Goal: Information Seeking & Learning: Learn about a topic

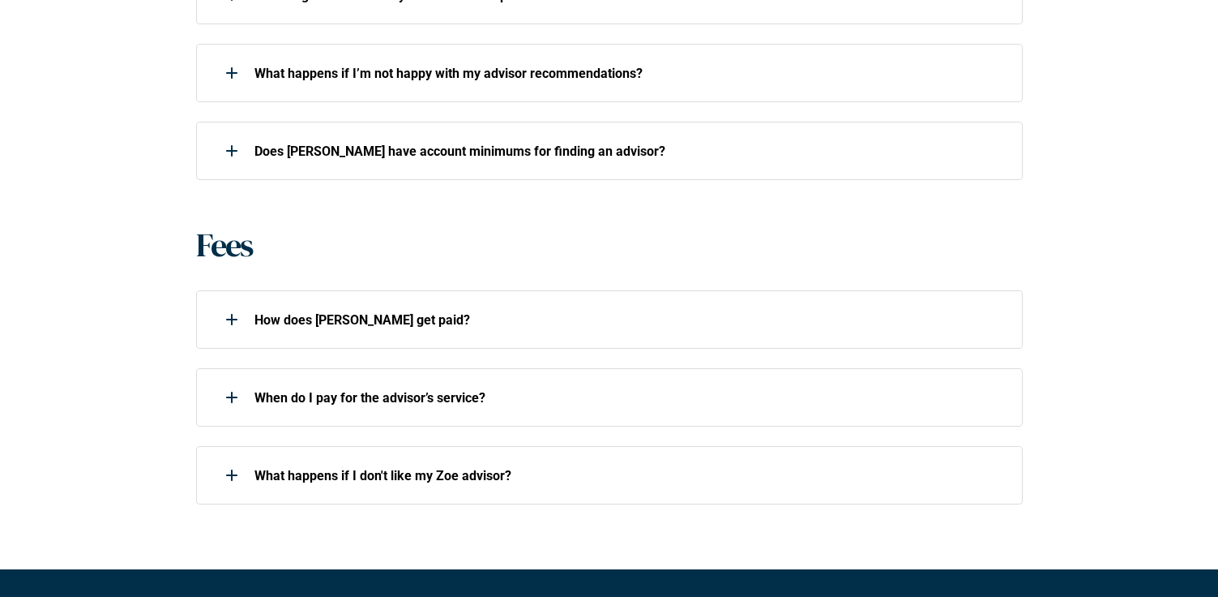
scroll to position [1058, 0]
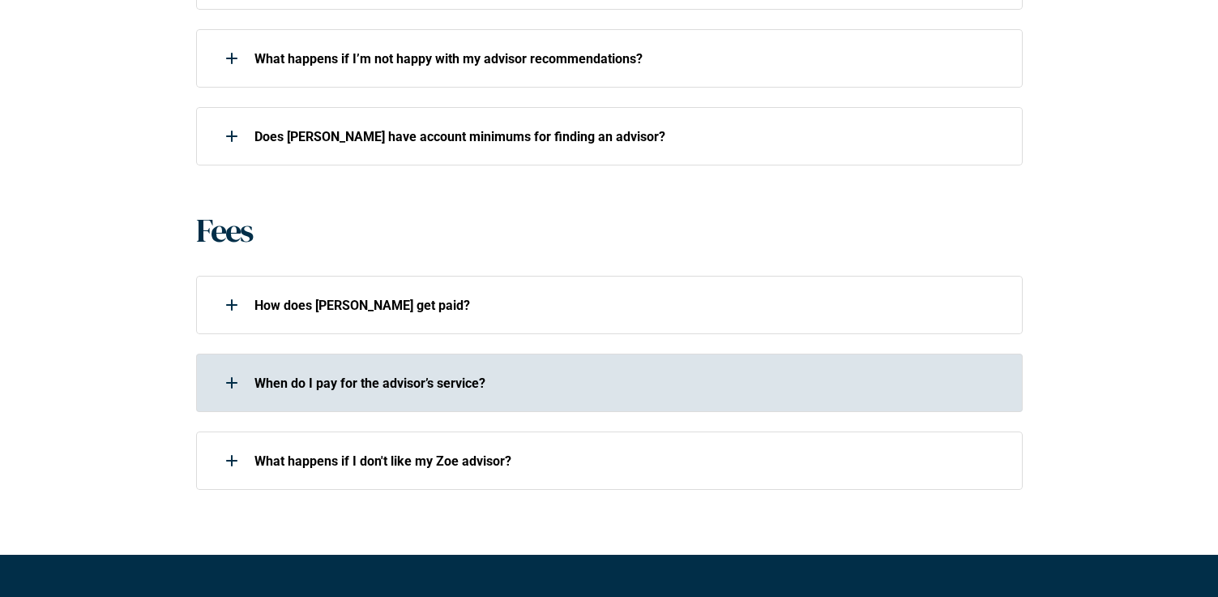
click at [315, 379] on p "When do I pay for the advisor’s service?" at bounding box center [628, 382] width 747 height 15
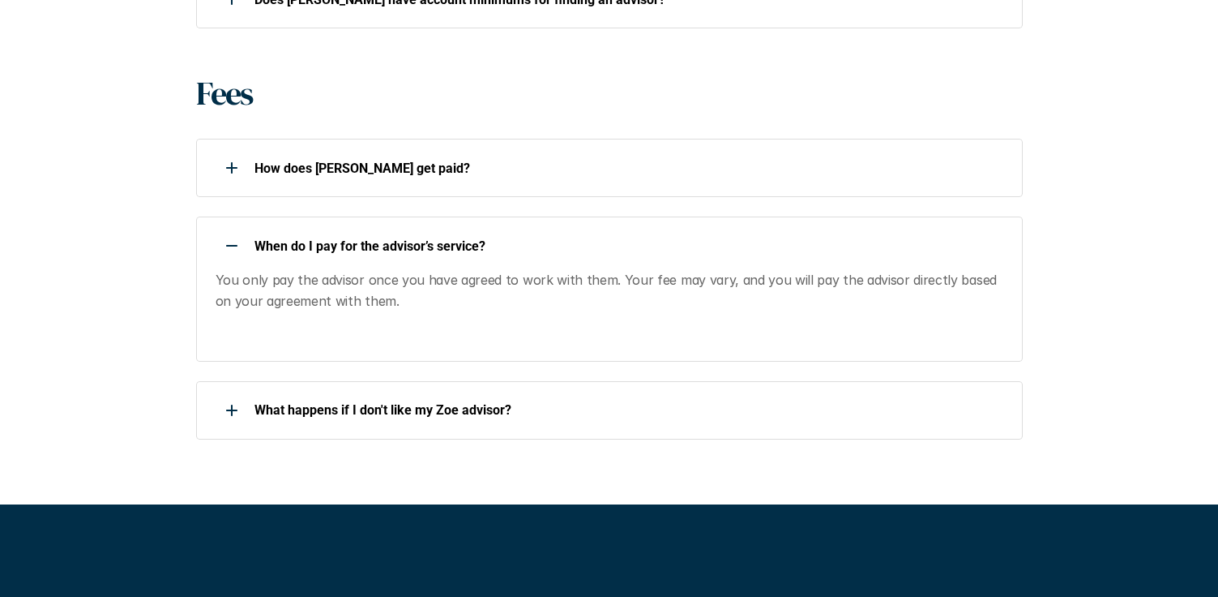
scroll to position [1215, 0]
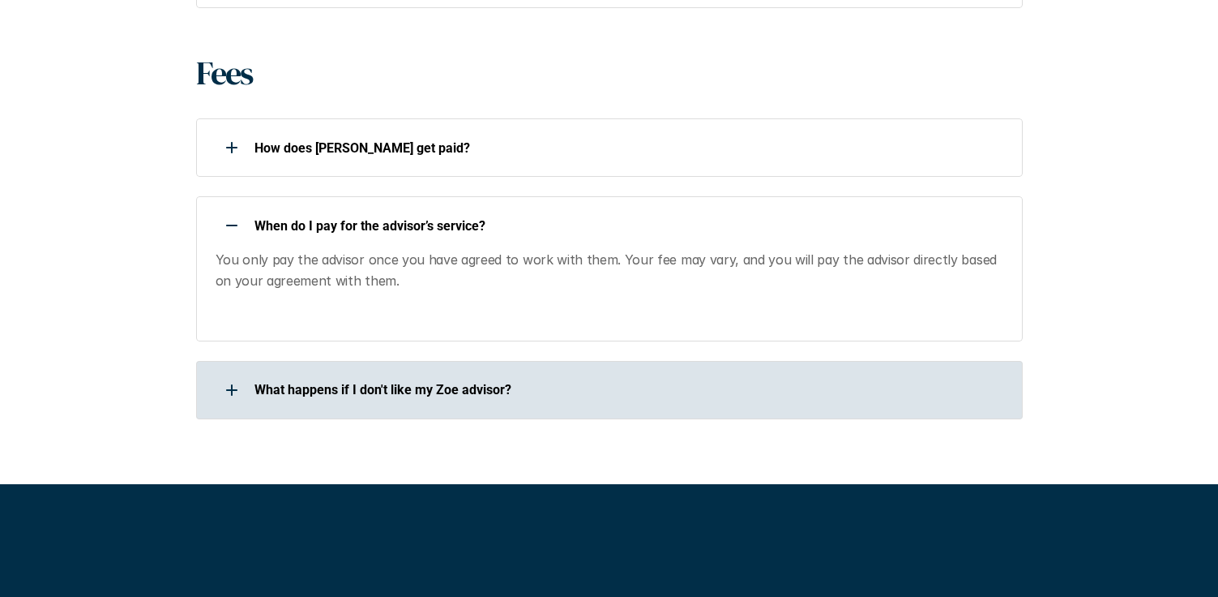
click at [313, 392] on p "What happens if I don't like my Zoe advisor?" at bounding box center [628, 389] width 747 height 15
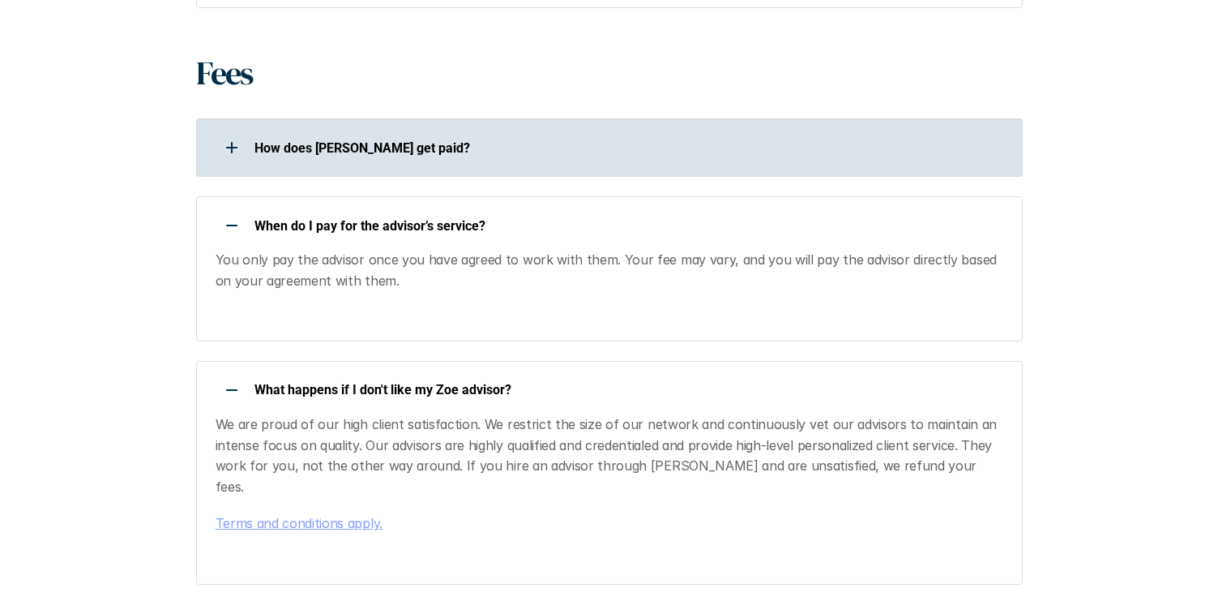
click at [326, 145] on p "How does [PERSON_NAME] get paid?" at bounding box center [628, 147] width 747 height 15
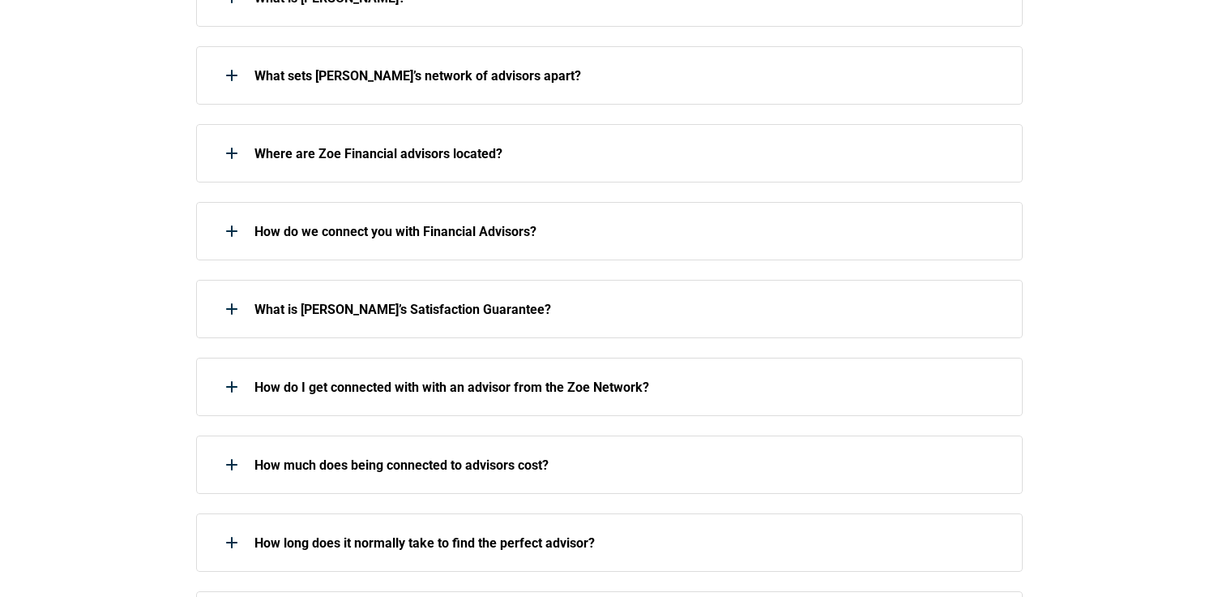
scroll to position [473, 0]
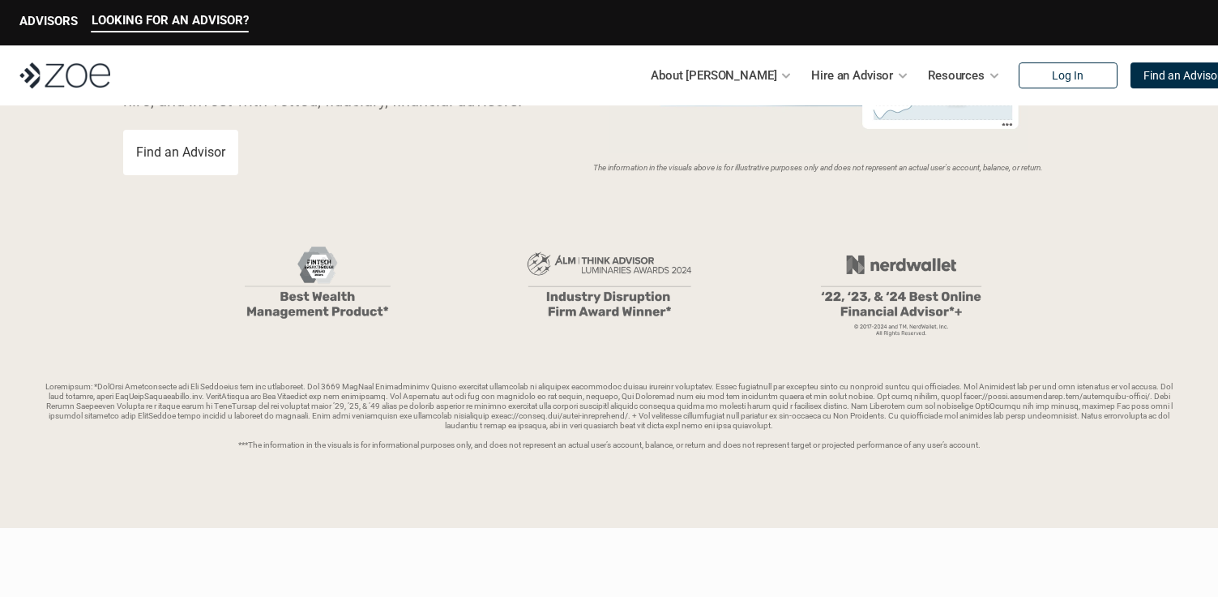
scroll to position [300, 0]
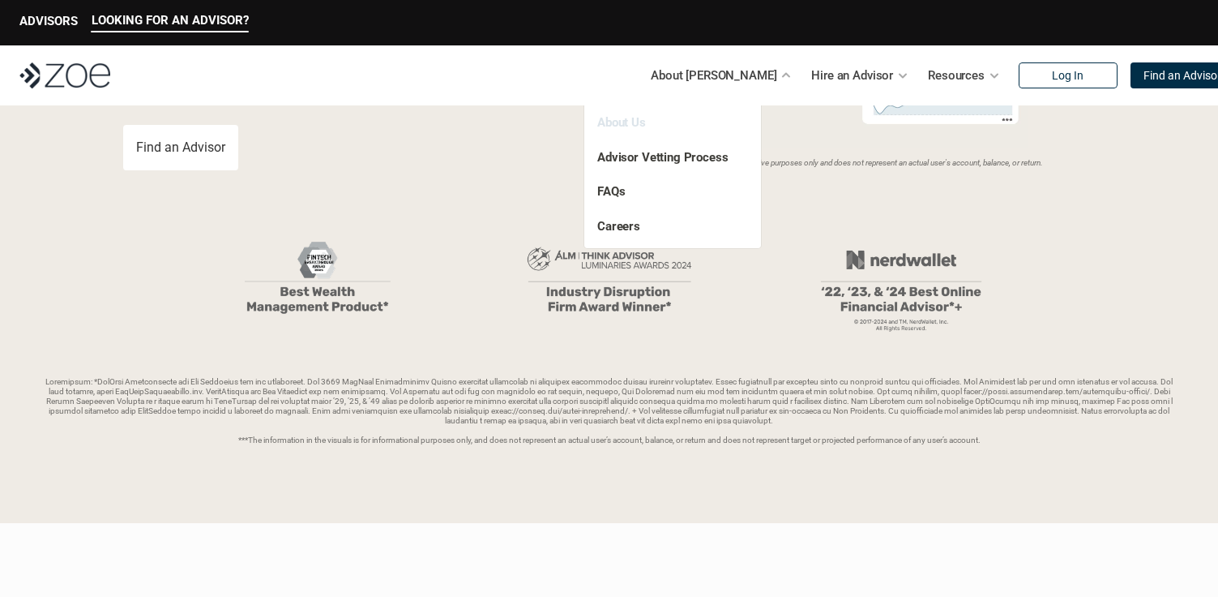
click at [630, 118] on link "About Us" at bounding box center [621, 122] width 49 height 15
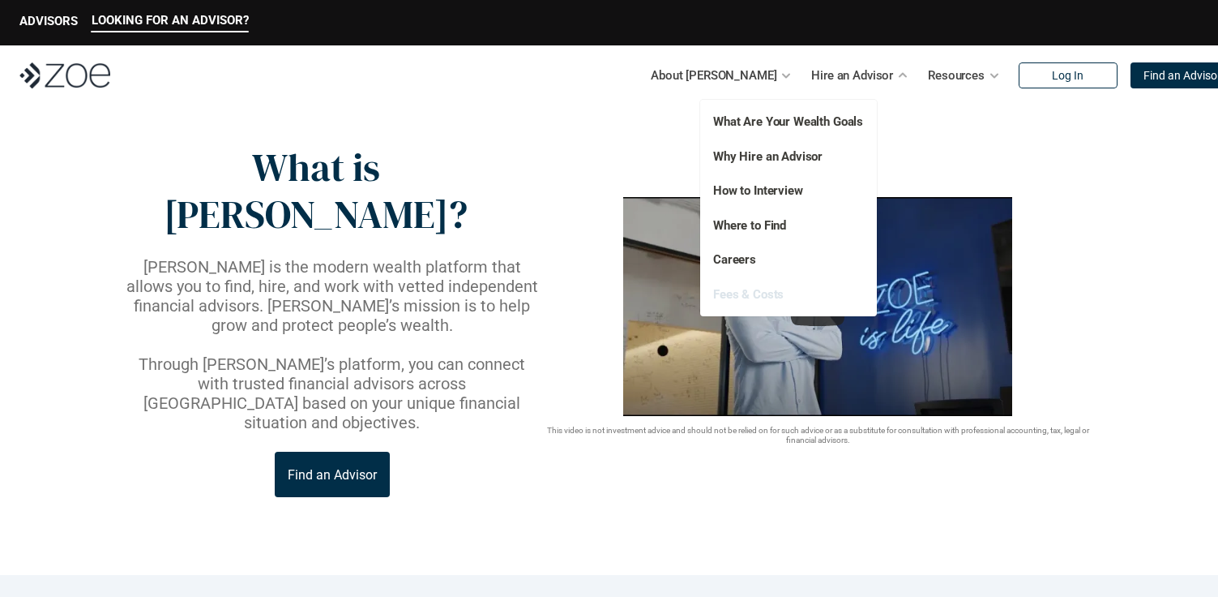
click at [750, 290] on link "Fees & Costs" at bounding box center [748, 294] width 71 height 15
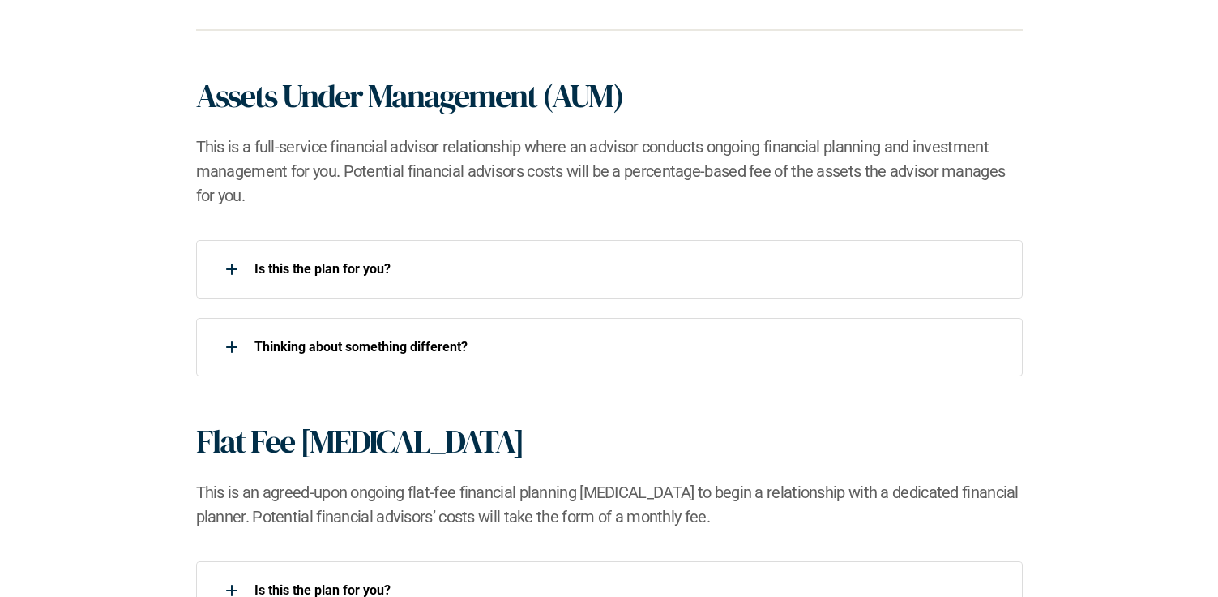
scroll to position [1054, 0]
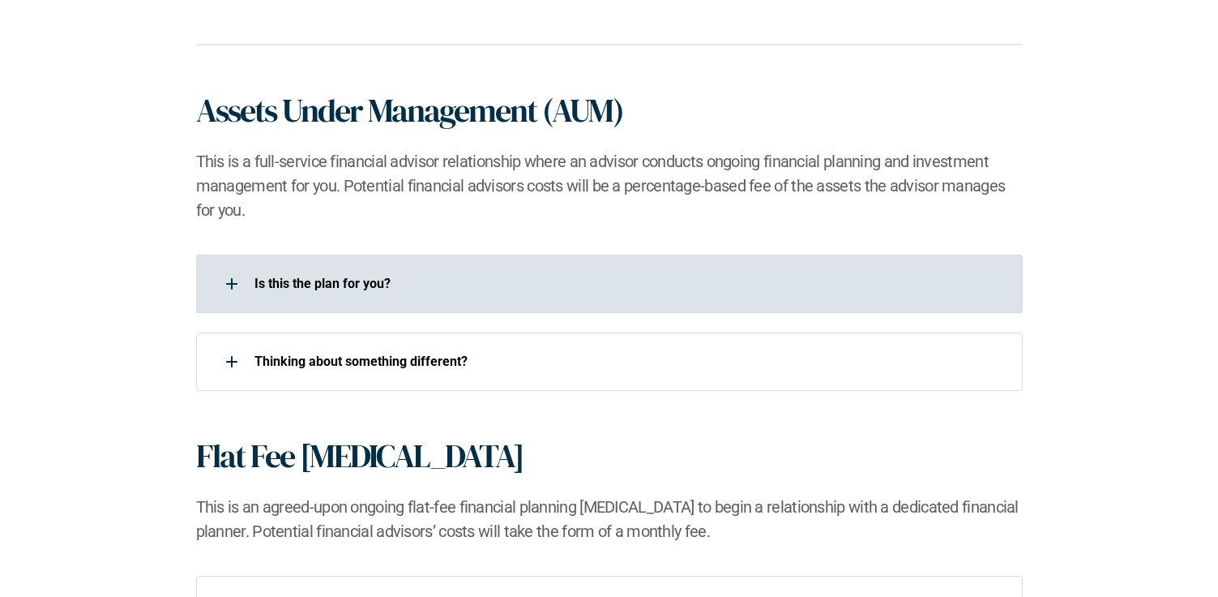
click at [228, 285] on div at bounding box center [232, 284] width 32 height 32
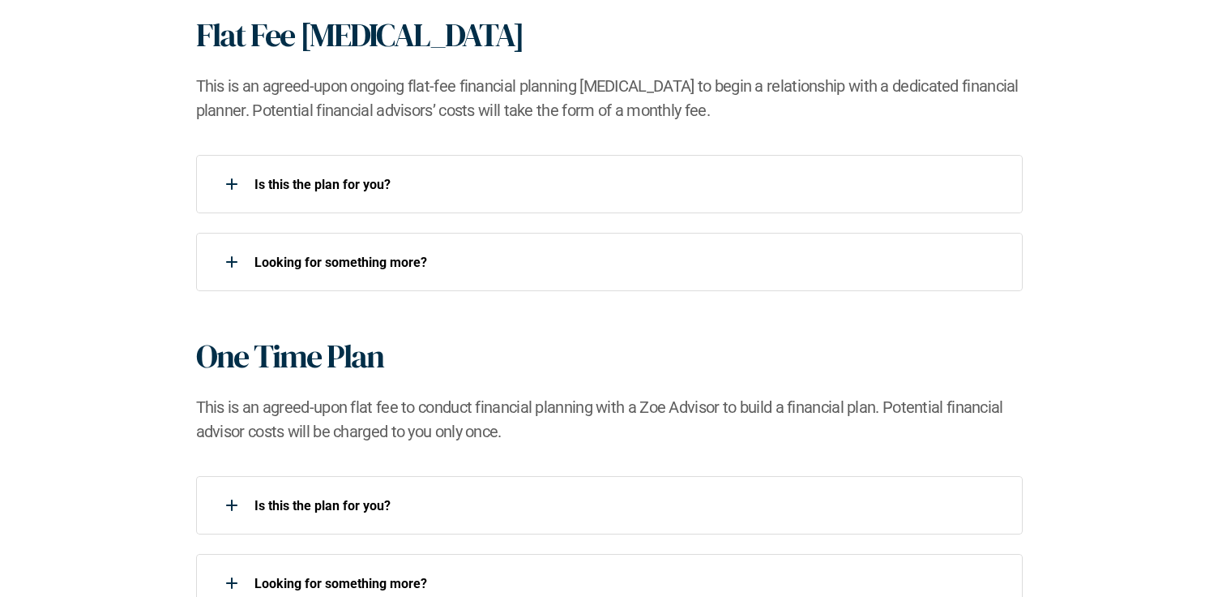
scroll to position [1647, 0]
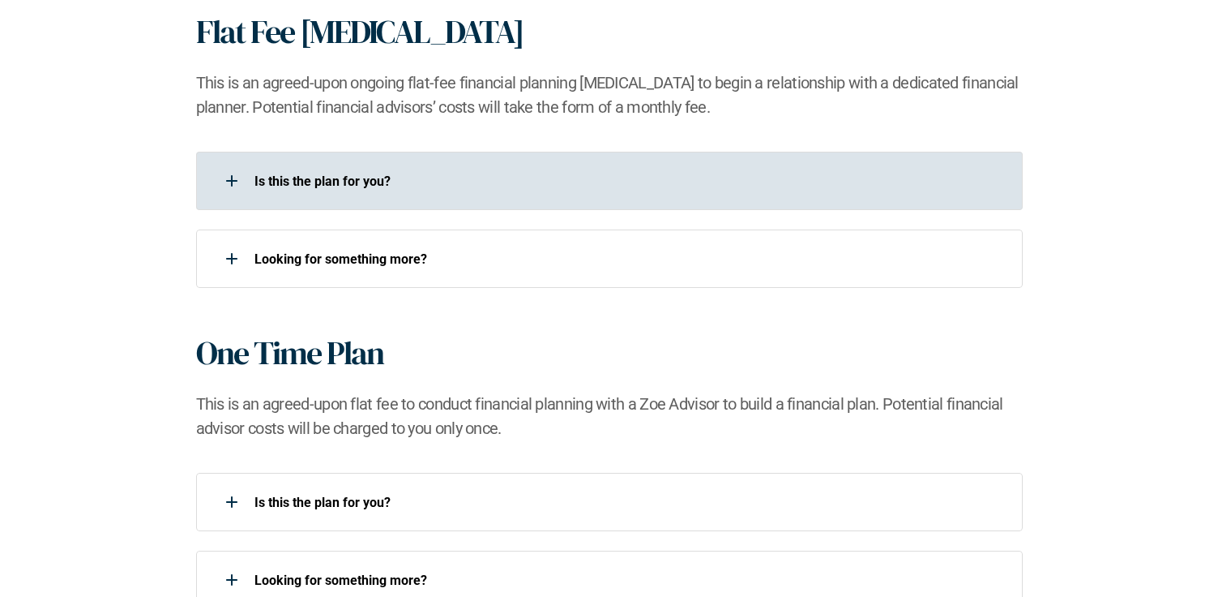
click at [317, 183] on p "Is this the plan for you?​" at bounding box center [628, 180] width 747 height 15
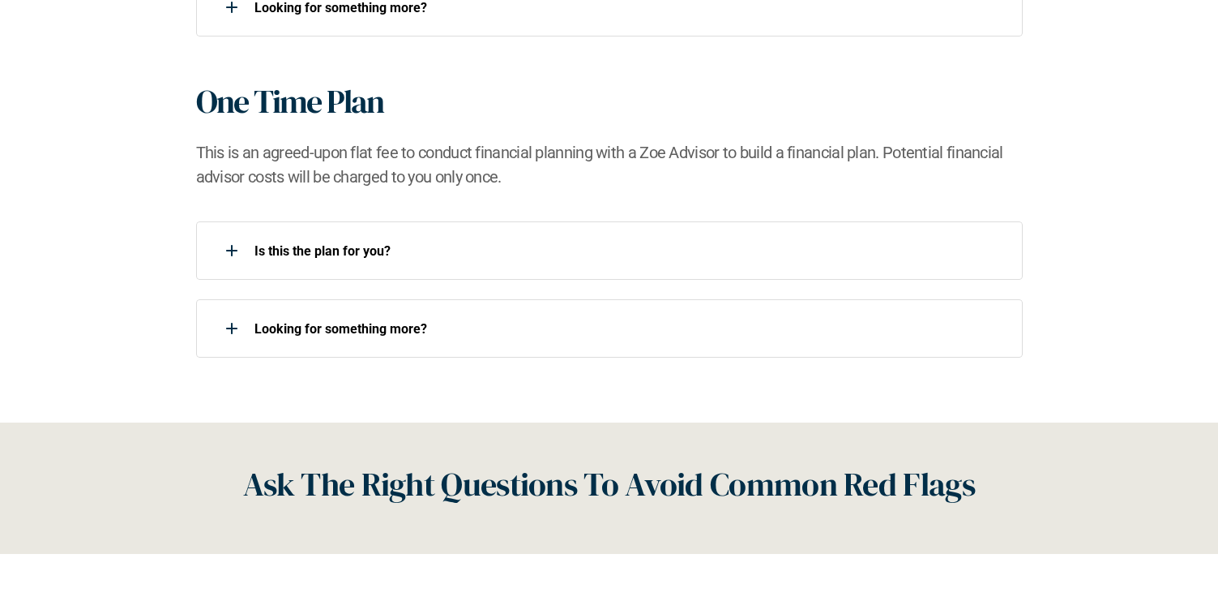
scroll to position [2006, 0]
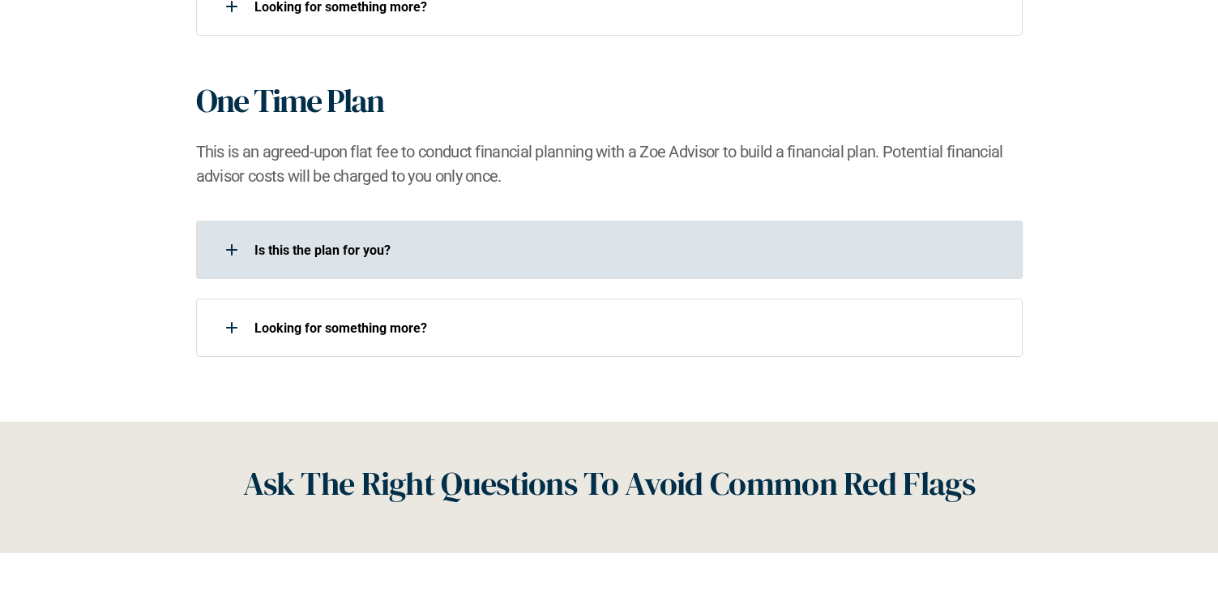
click at [335, 259] on div "Is this the plan for you?​" at bounding box center [599, 249] width 806 height 32
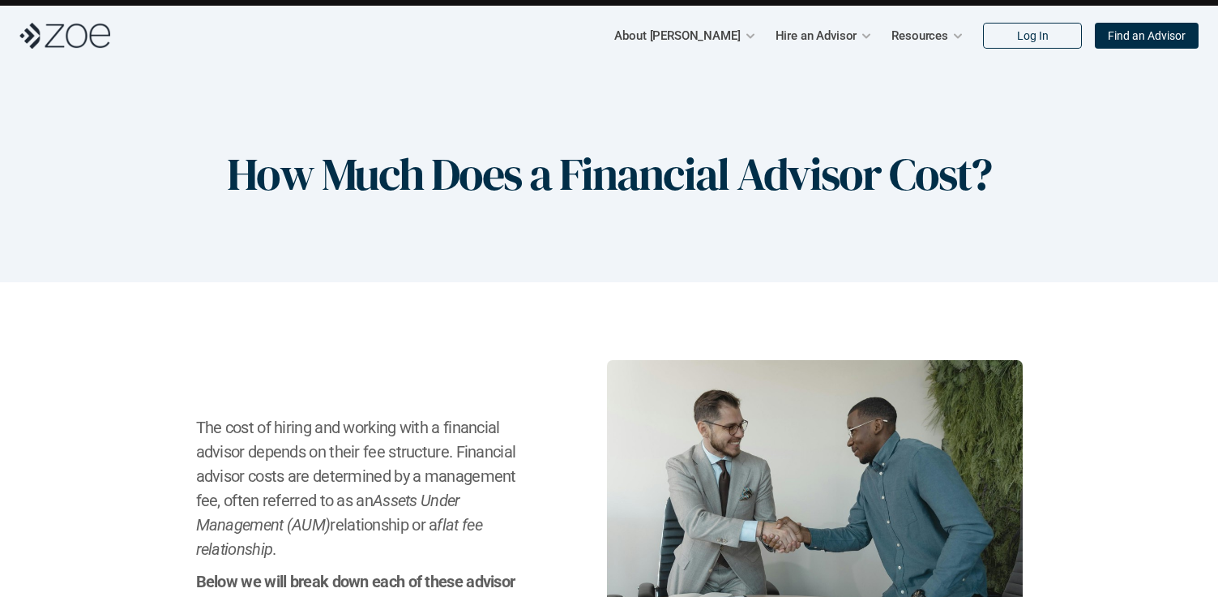
scroll to position [49, 0]
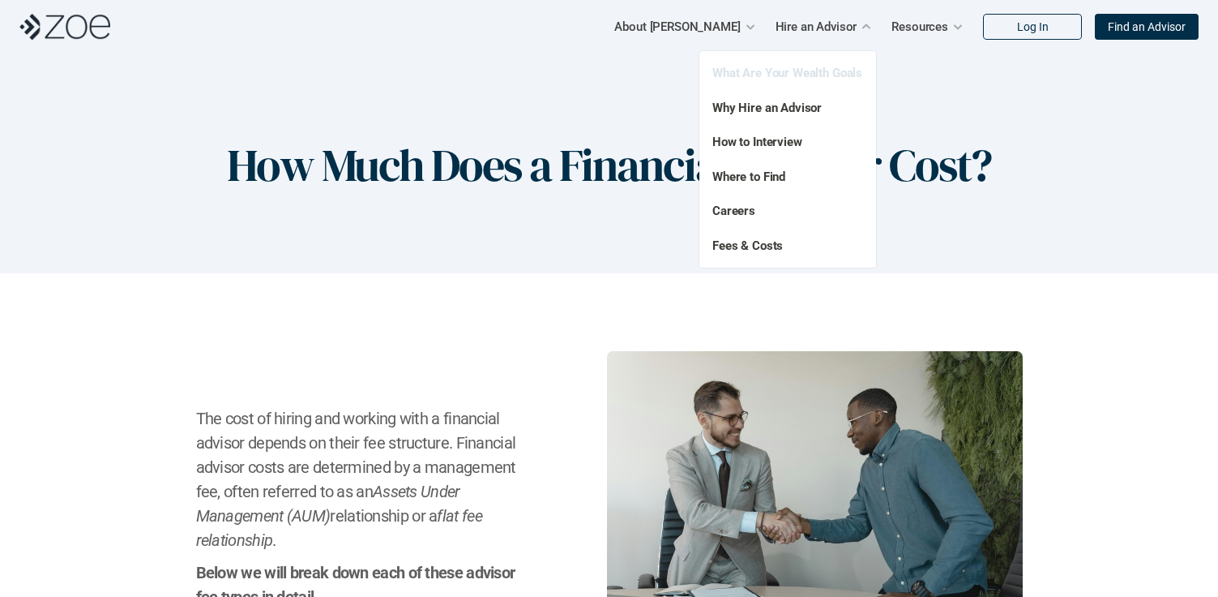
click at [802, 66] on link "What Are Your Wealth Goals" at bounding box center [788, 73] width 150 height 15
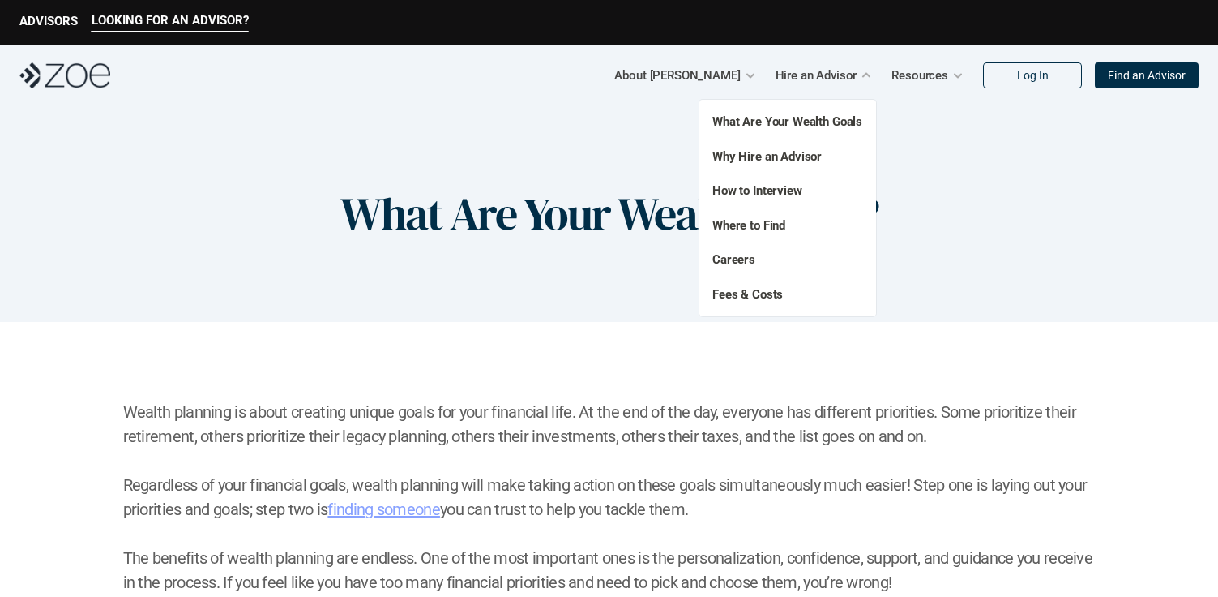
click at [821, 78] on p "Hire an Advisor" at bounding box center [817, 75] width 82 height 24
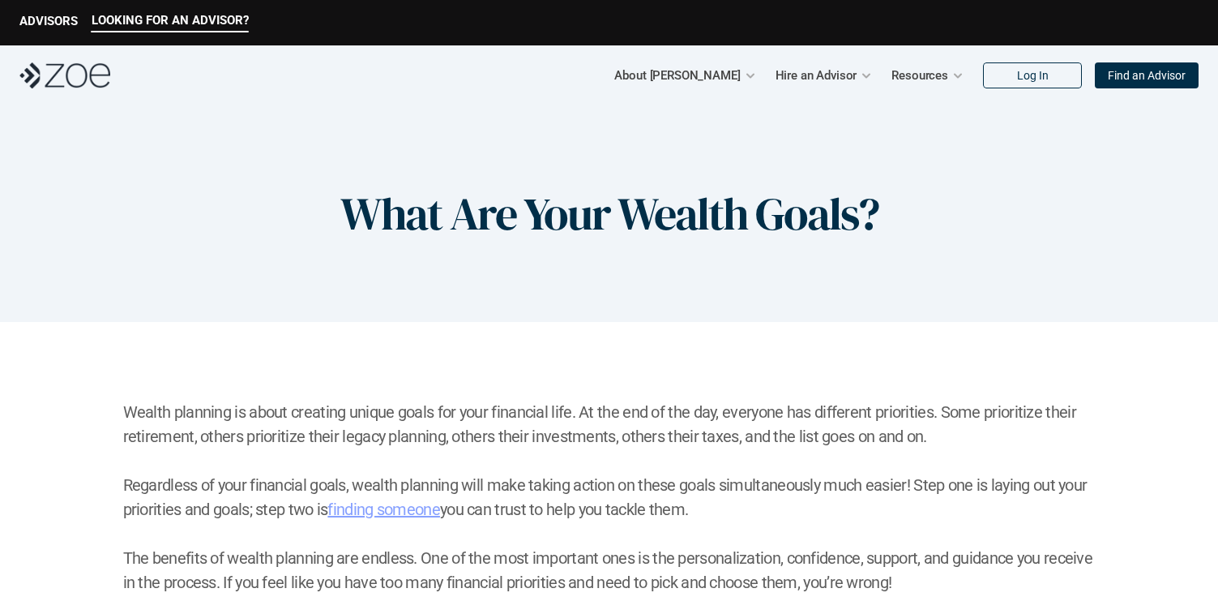
click at [72, 71] on img at bounding box center [64, 75] width 91 height 26
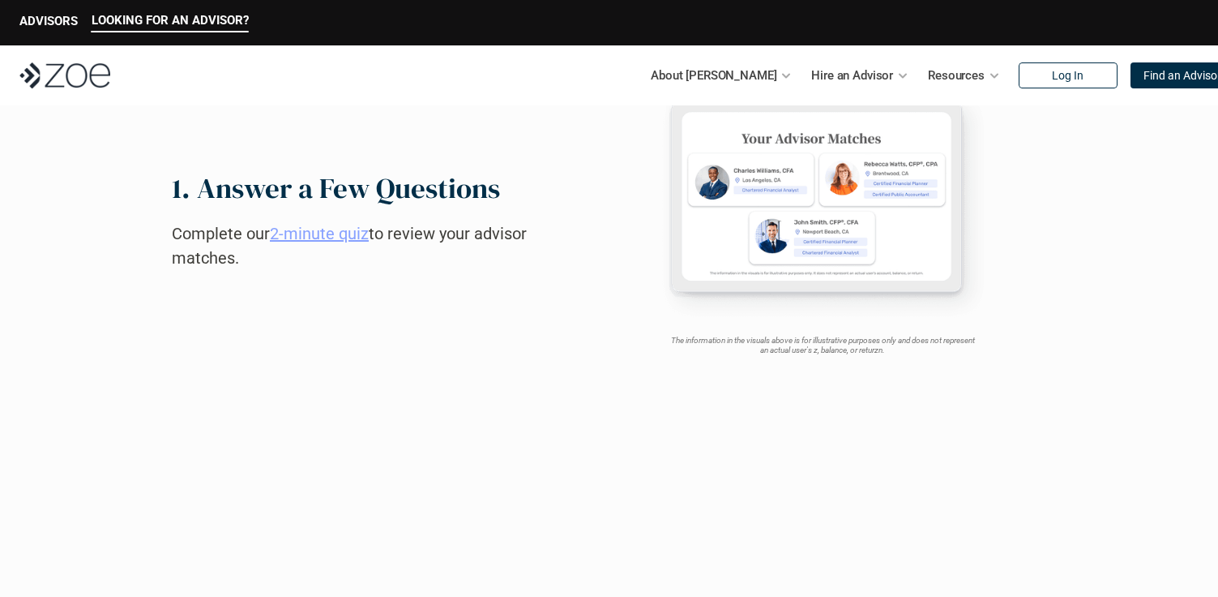
scroll to position [854, 0]
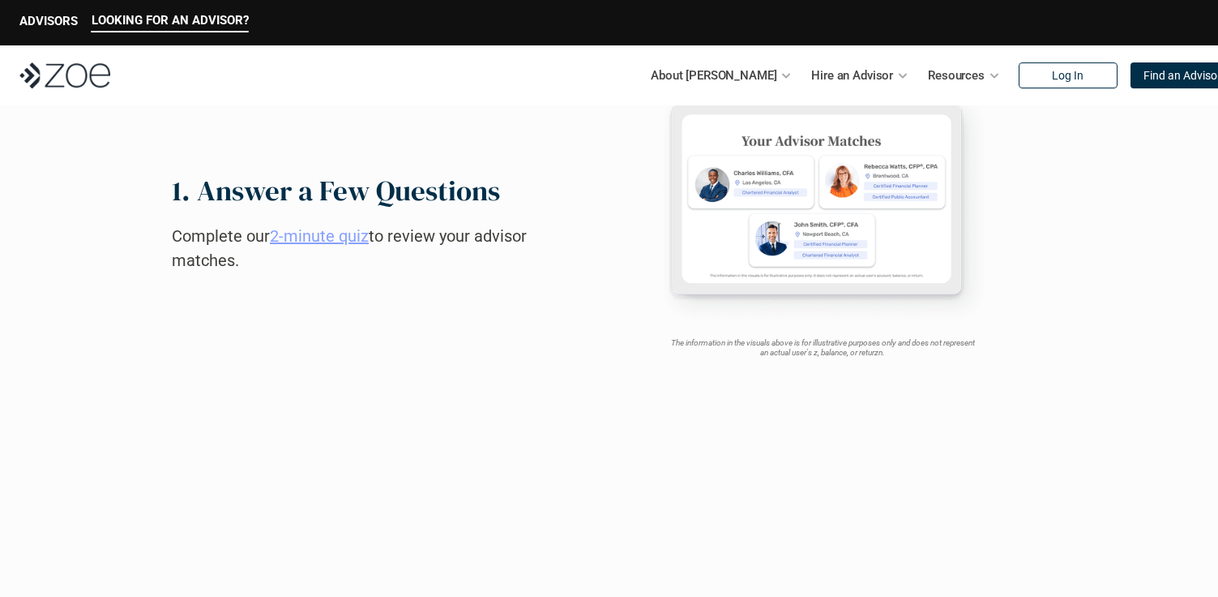
click at [311, 235] on link "2-minute quiz" at bounding box center [319, 235] width 99 height 19
click at [619, 190] on link "FAQs" at bounding box center [611, 191] width 28 height 15
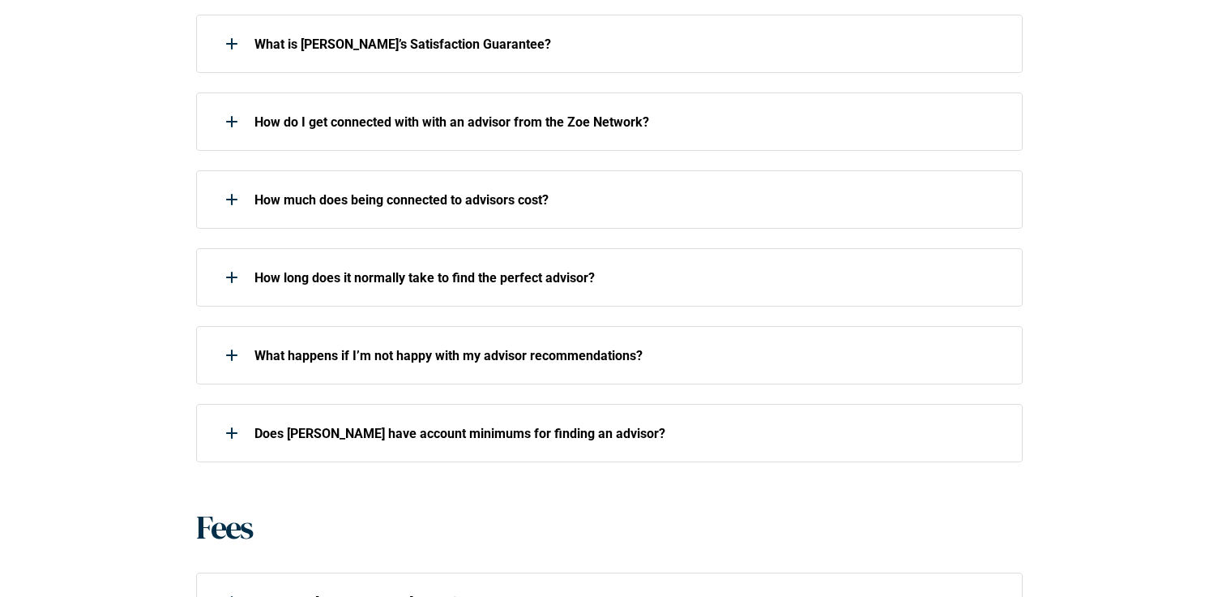
scroll to position [768, 0]
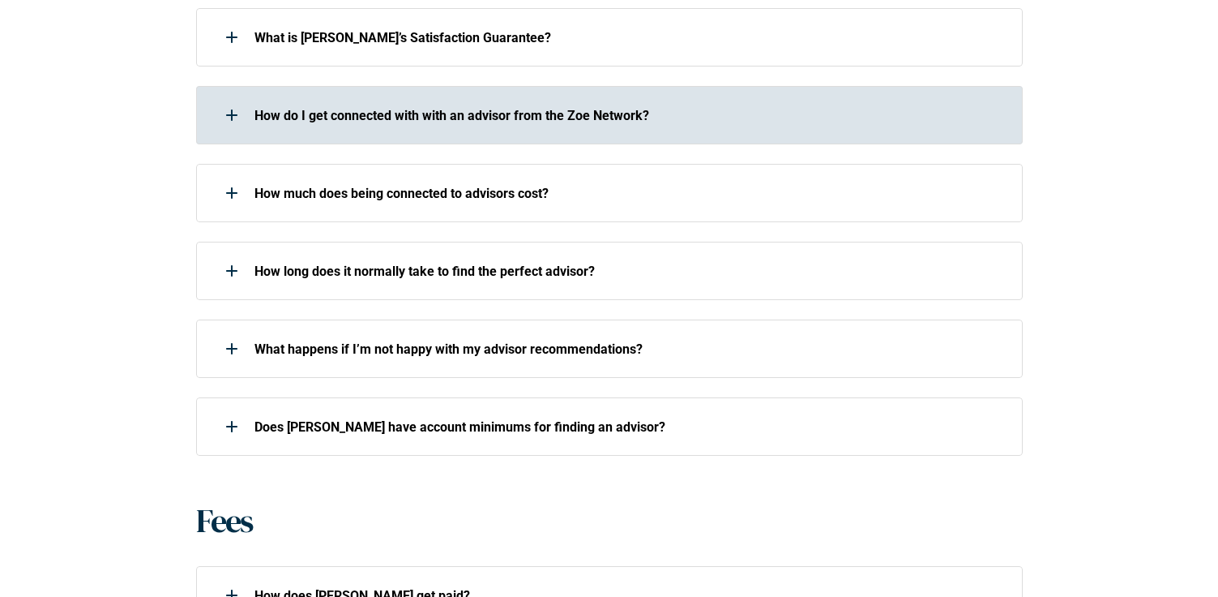
click at [316, 116] on p "How do I get connected with with an advisor from the Zoe Network?" at bounding box center [628, 115] width 747 height 15
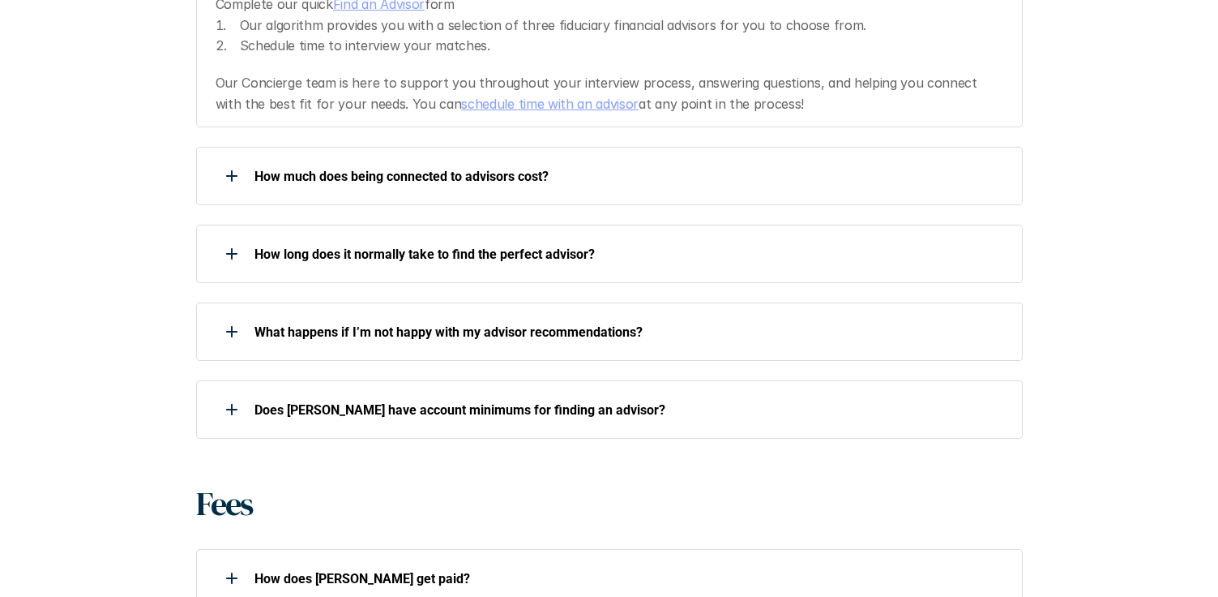
scroll to position [920, 0]
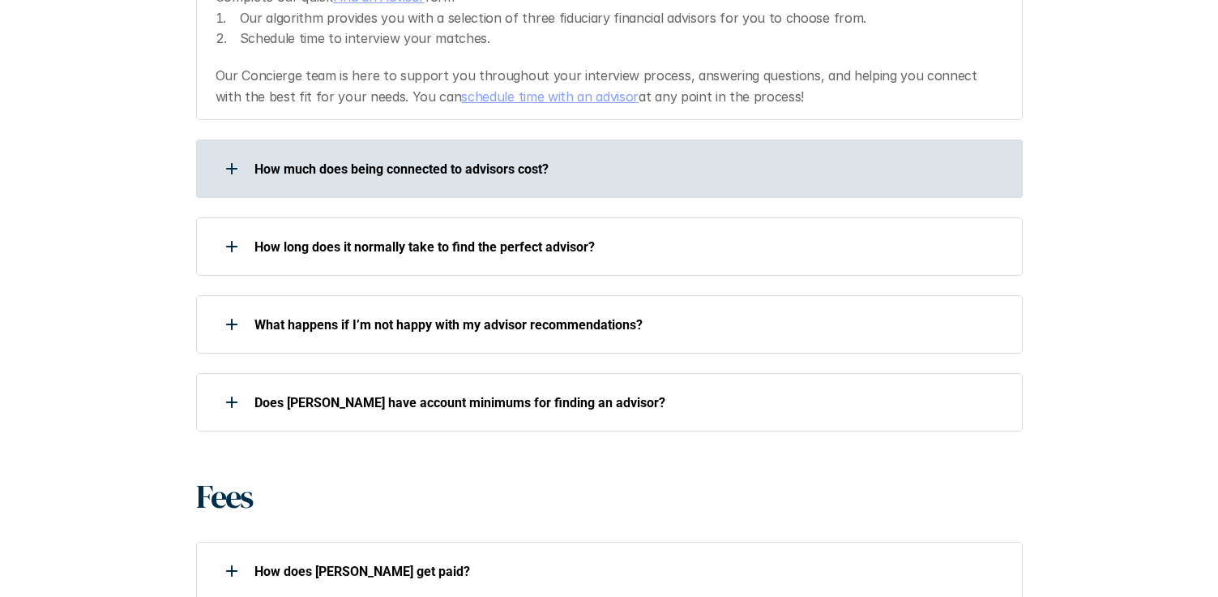
click at [284, 169] on p "How much does being connected to advisors cost?" at bounding box center [628, 168] width 747 height 15
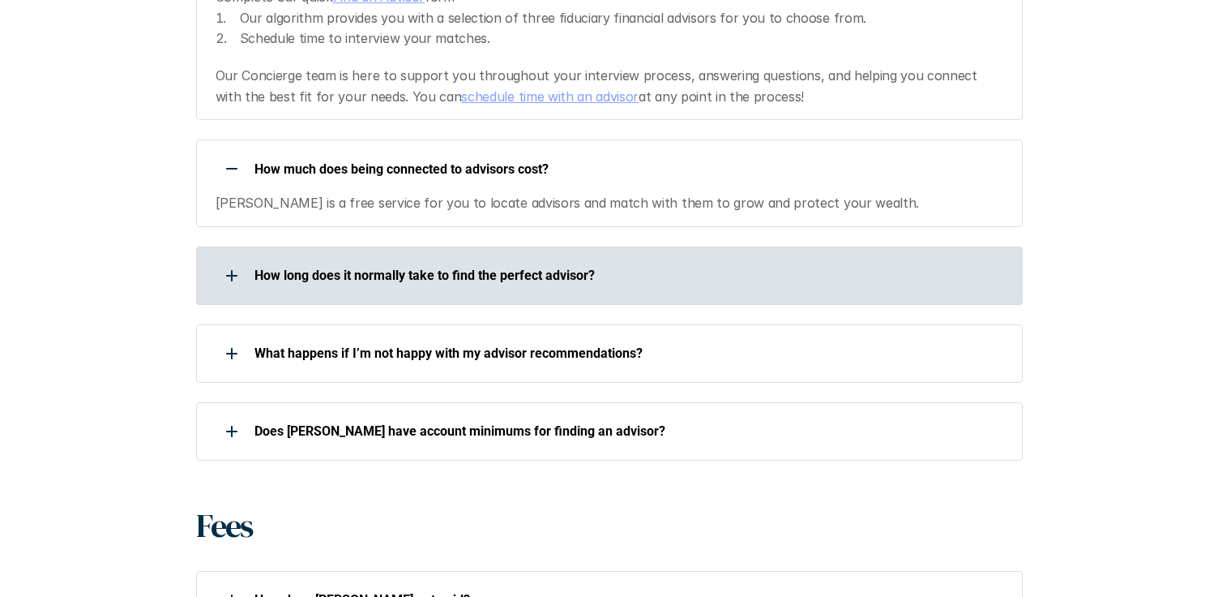
click at [310, 263] on div "How long does it normally take to find the perfect advisor?" at bounding box center [599, 275] width 806 height 32
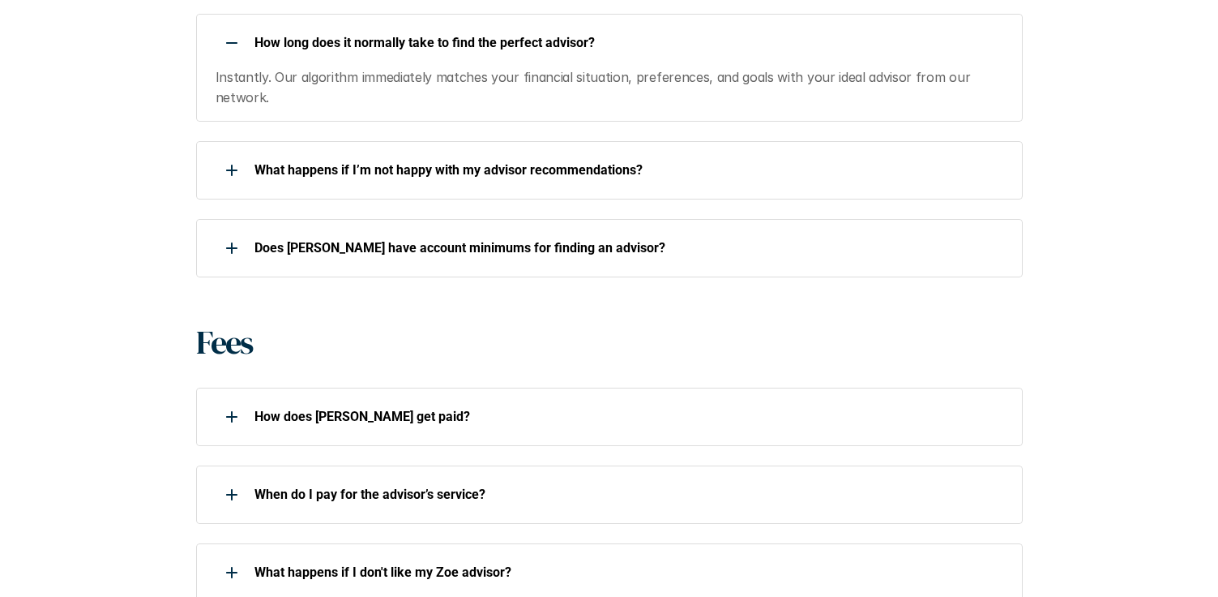
scroll to position [1154, 0]
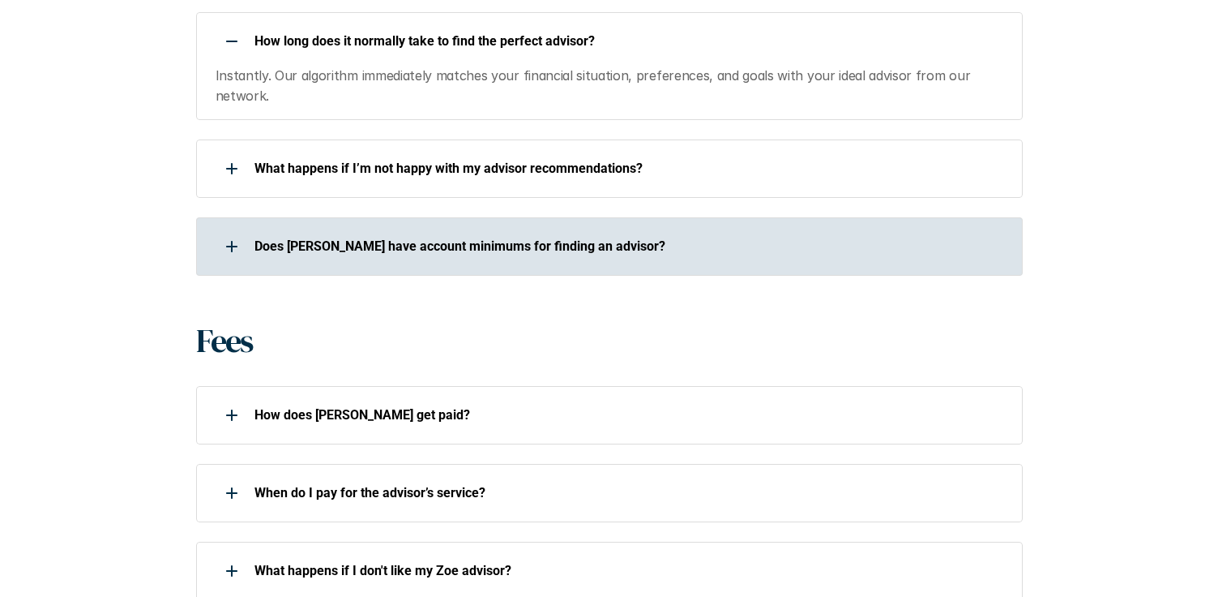
click at [312, 251] on p "Does [PERSON_NAME] have account minimums for finding an advisor?" at bounding box center [628, 245] width 747 height 15
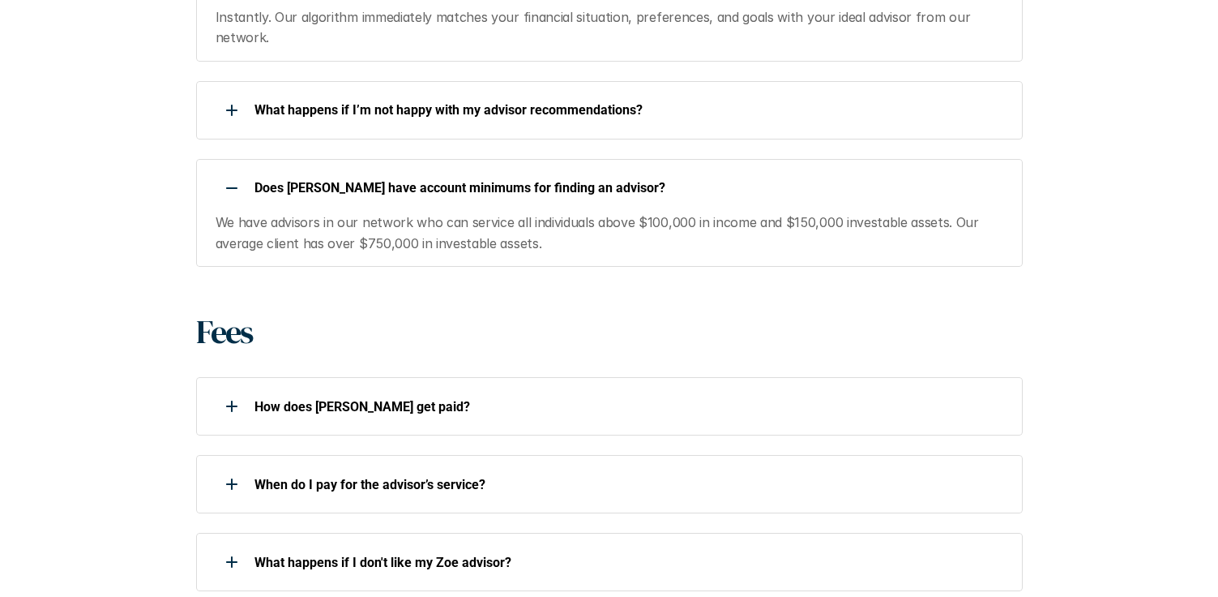
scroll to position [1214, 0]
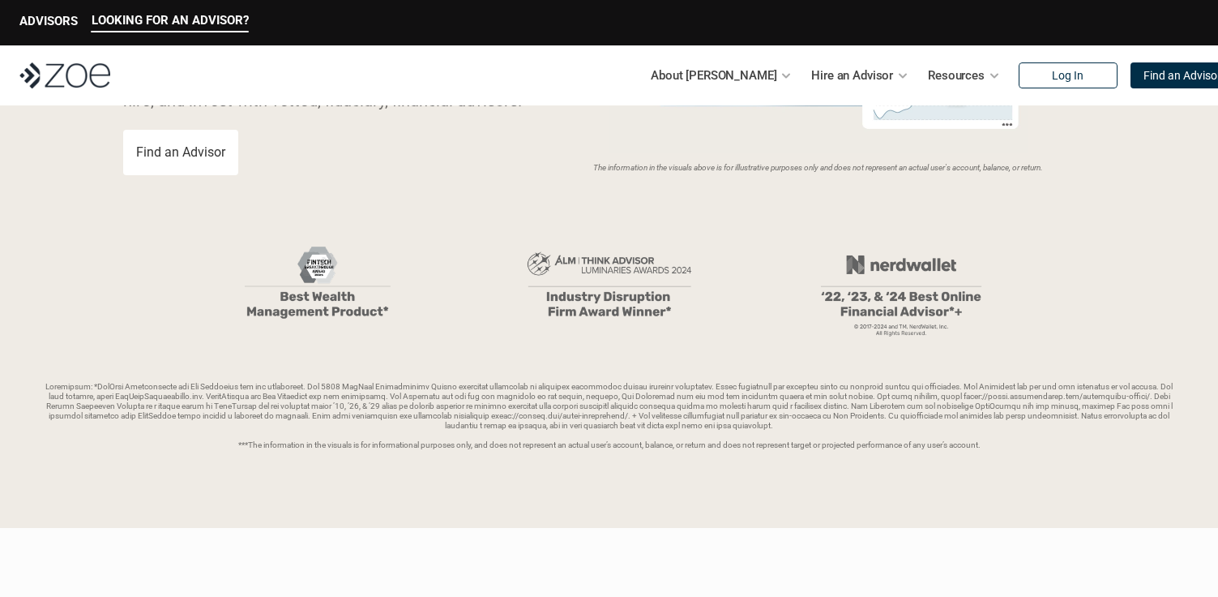
scroll to position [300, 0]
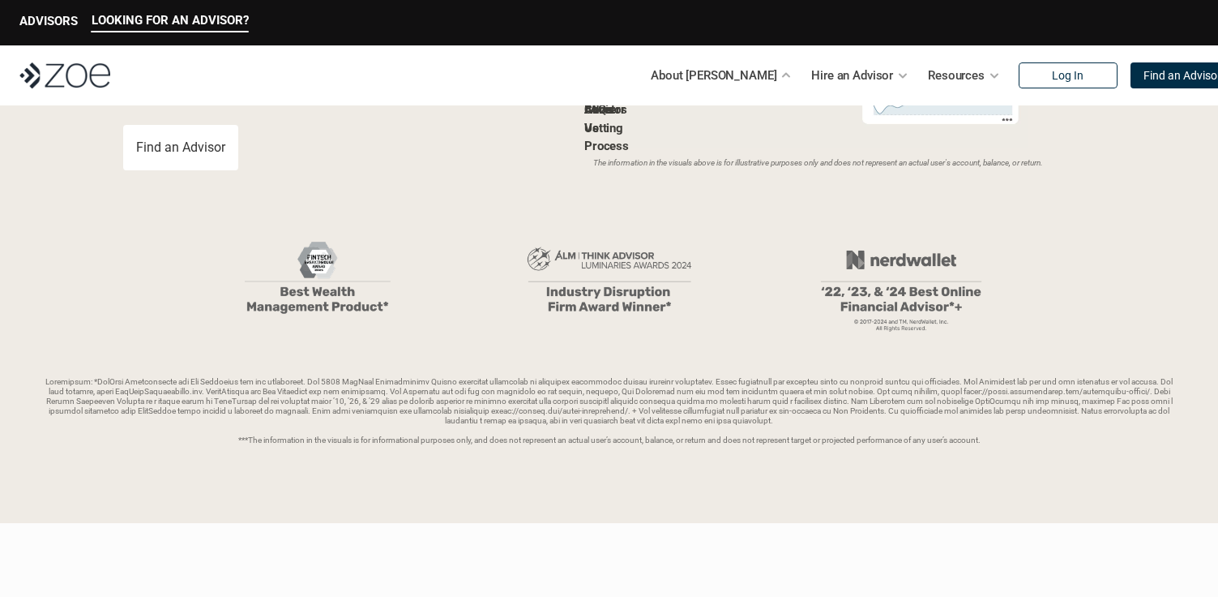
click at [615, 118] on link "About Us" at bounding box center [600, 118] width 31 height 33
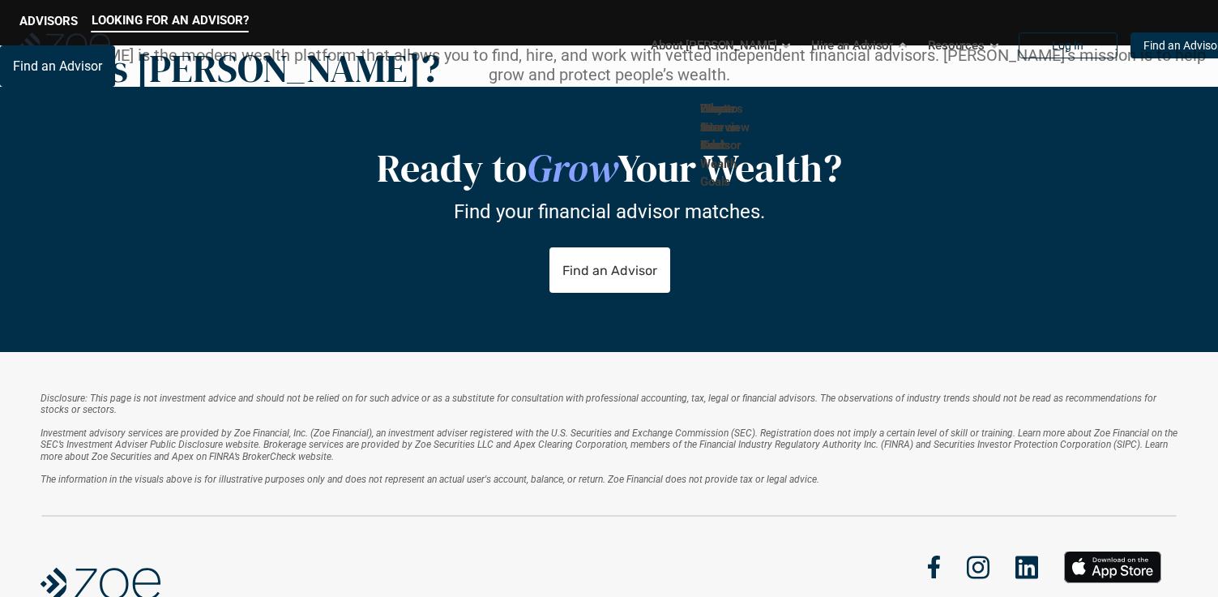
click at [731, 152] on link "Fees & Costs" at bounding box center [715, 126] width 31 height 51
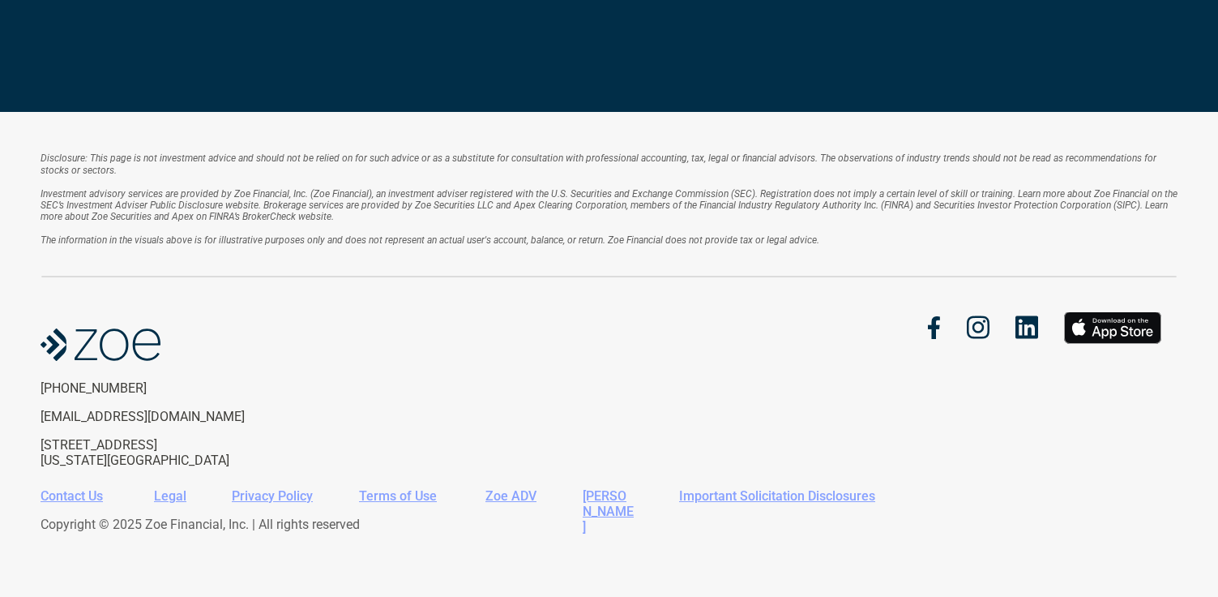
scroll to position [1054, 0]
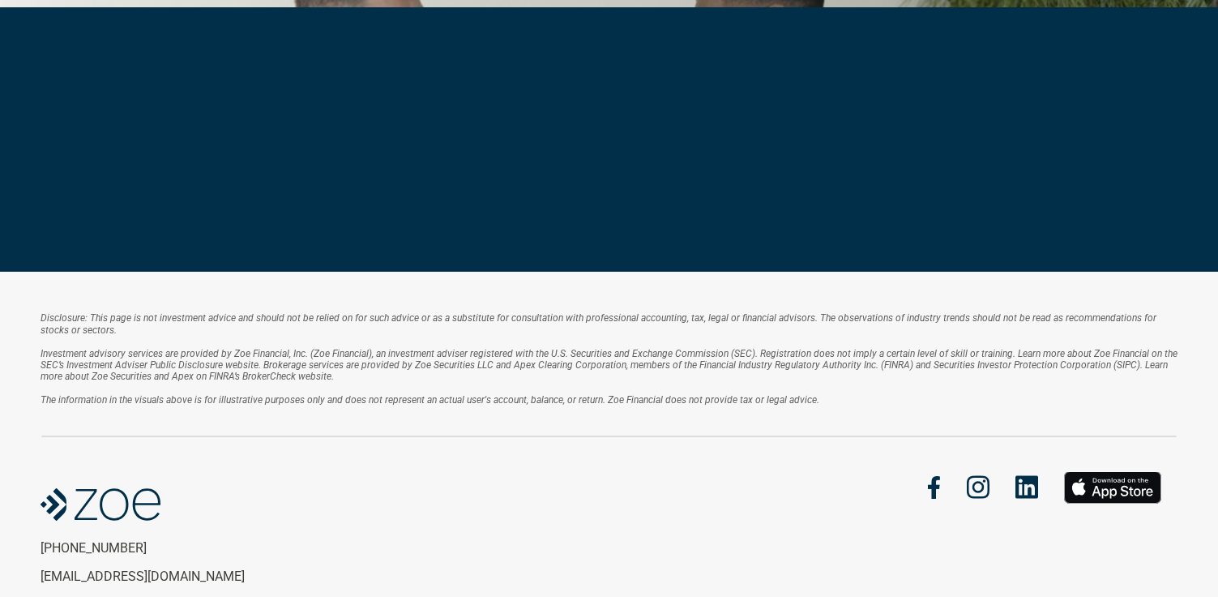
scroll to position [49, 0]
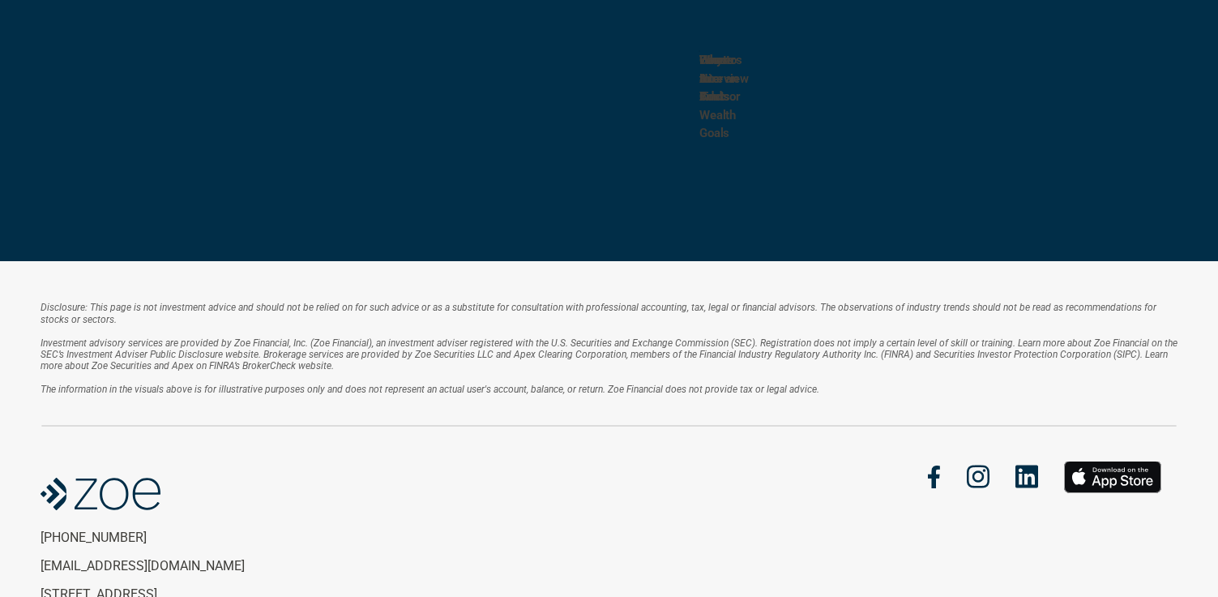
click at [736, 66] on link "What Are Your Wealth Goals" at bounding box center [718, 97] width 36 height 88
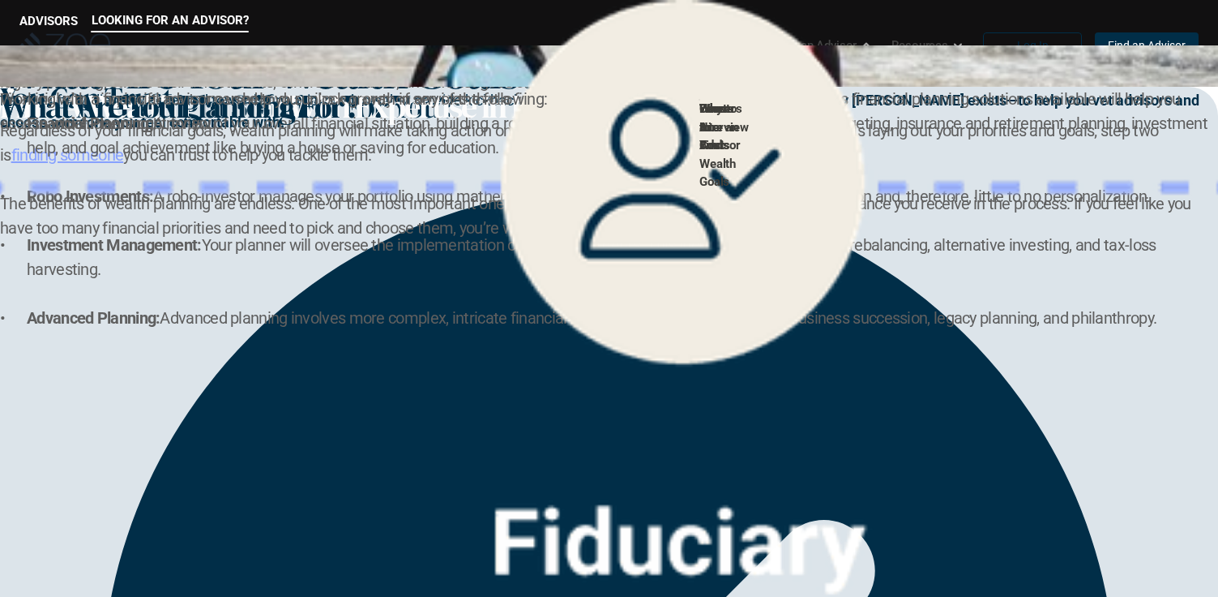
click at [821, 58] on p "Hire an Advisor" at bounding box center [817, 45] width 82 height 24
click at [72, 58] on img at bounding box center [64, 45] width 91 height 26
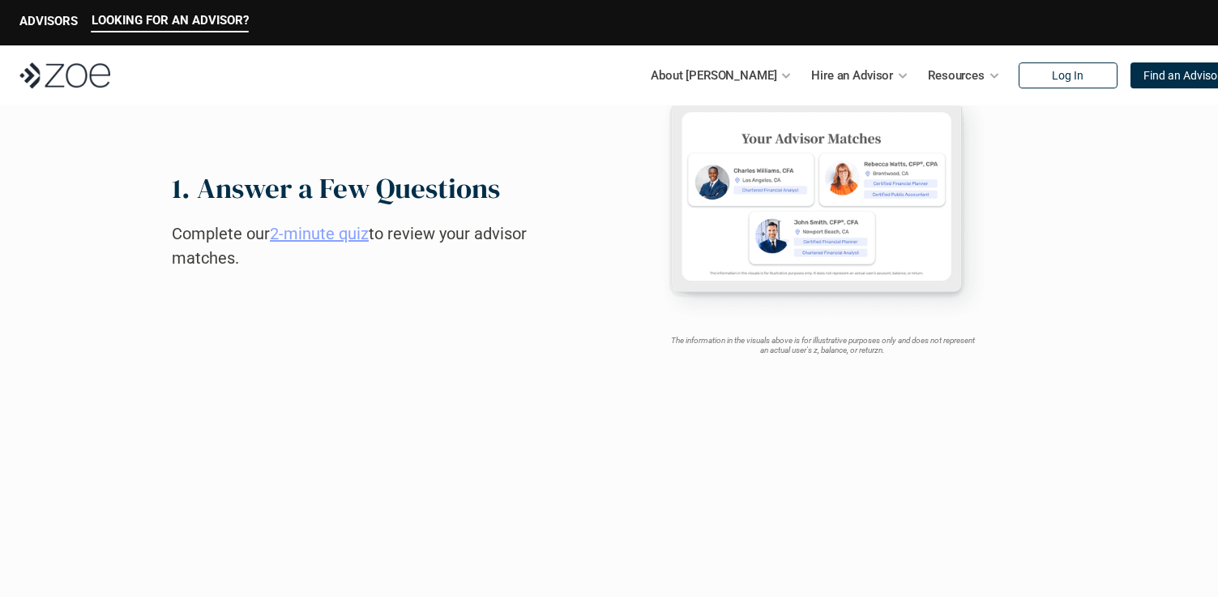
scroll to position [854, 0]
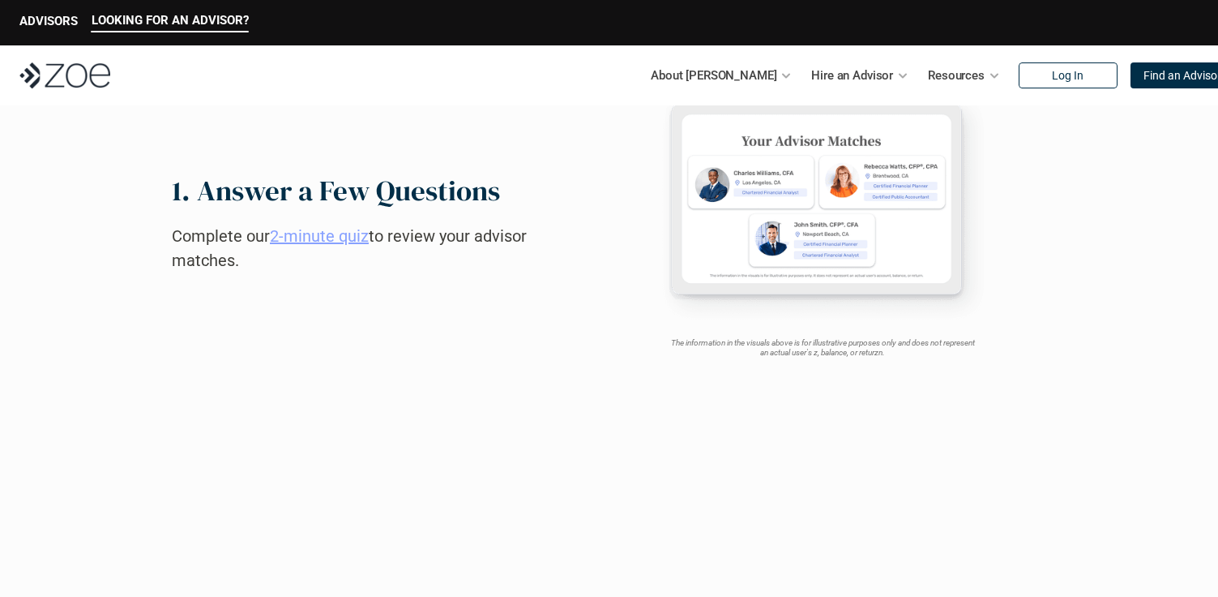
click at [311, 235] on link "2-minute quiz" at bounding box center [319, 235] width 99 height 19
click at [612, 117] on link "FAQs" at bounding box center [599, 109] width 28 height 15
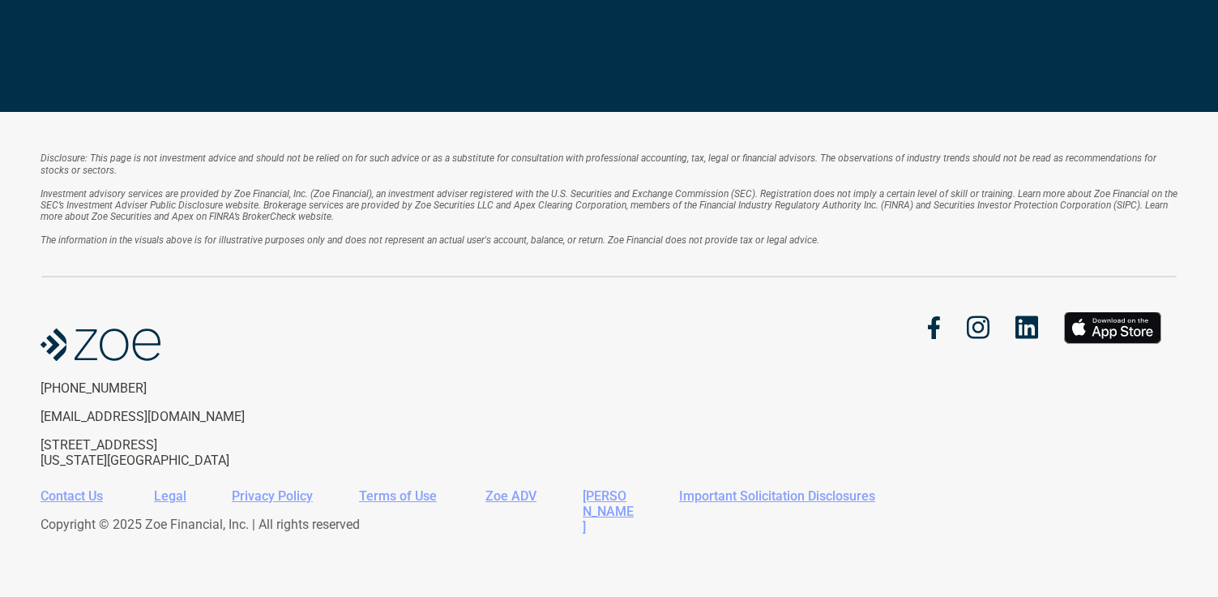
scroll to position [768, 0]
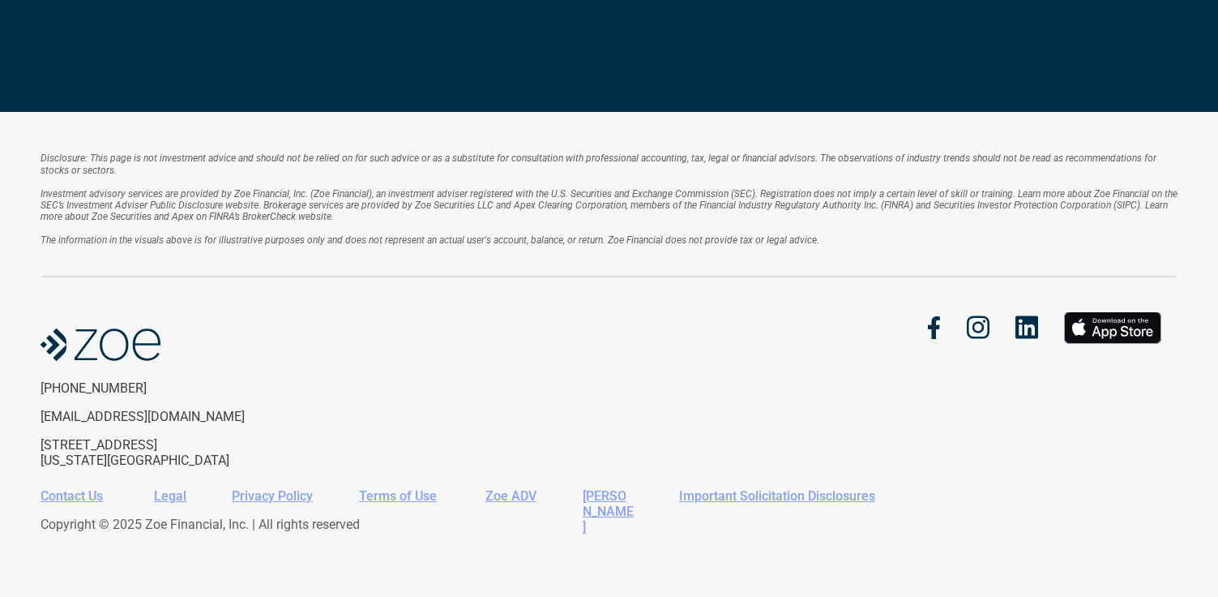
scroll to position [1154, 0]
